Goal: Task Accomplishment & Management: Manage account settings

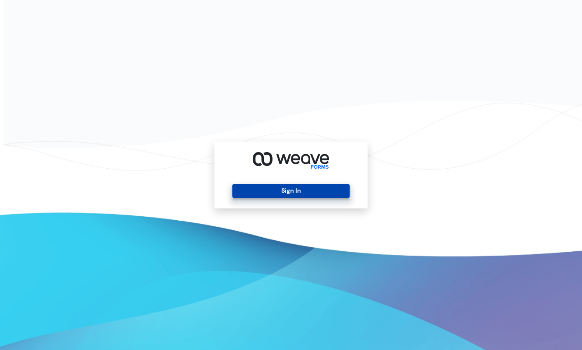
click at [292, 196] on button "Sign In" at bounding box center [290, 191] width 117 height 14
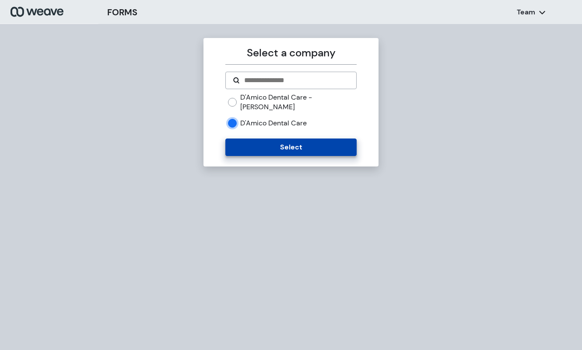
click at [250, 140] on button "Select" at bounding box center [290, 147] width 131 height 17
